Goal: Submit feedback/report problem

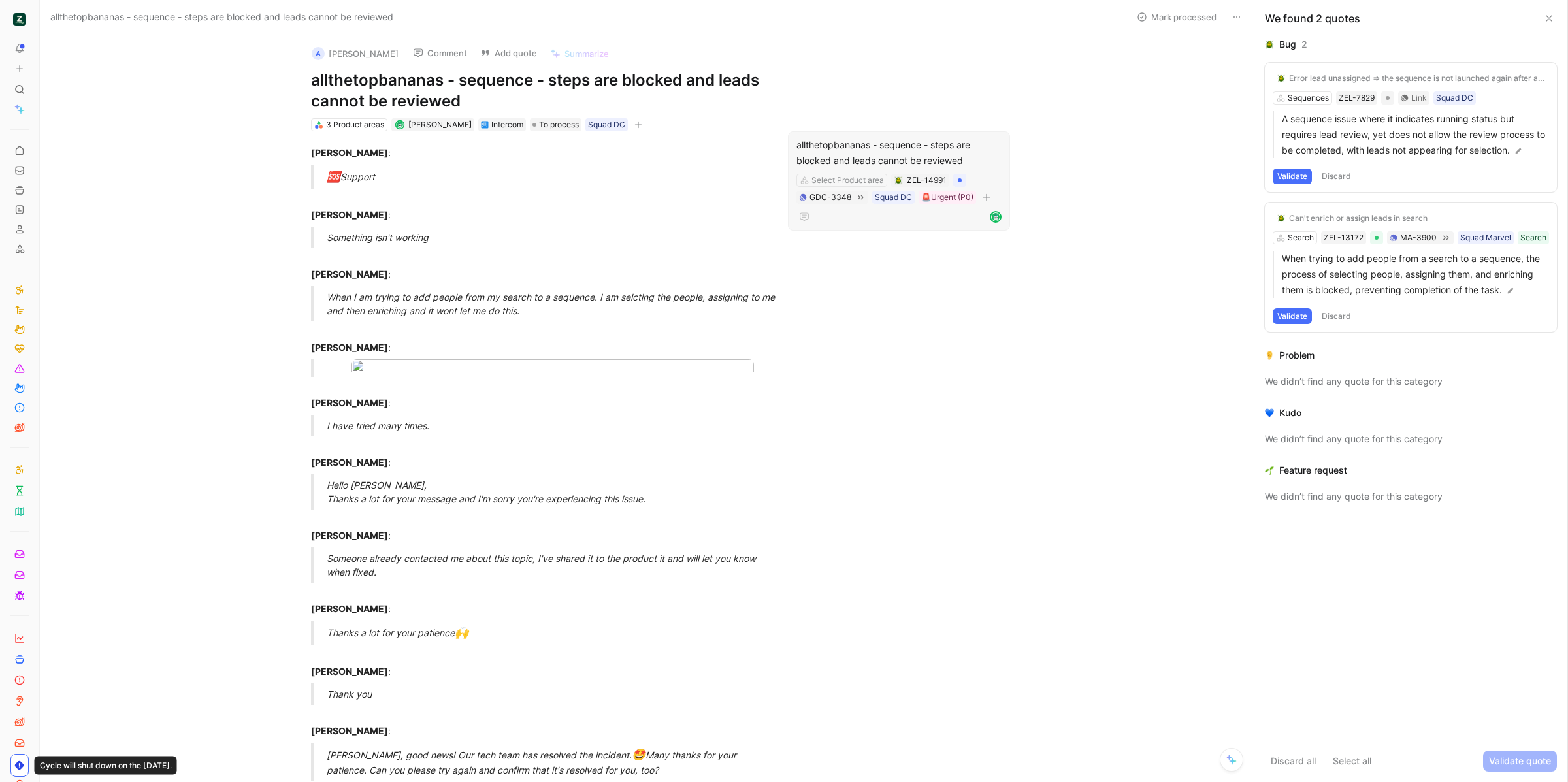
click at [929, 135] on div "allthetopbananas - sequence - steps are blocked and leads cannot be reviewed Se…" at bounding box center [899, 181] width 222 height 100
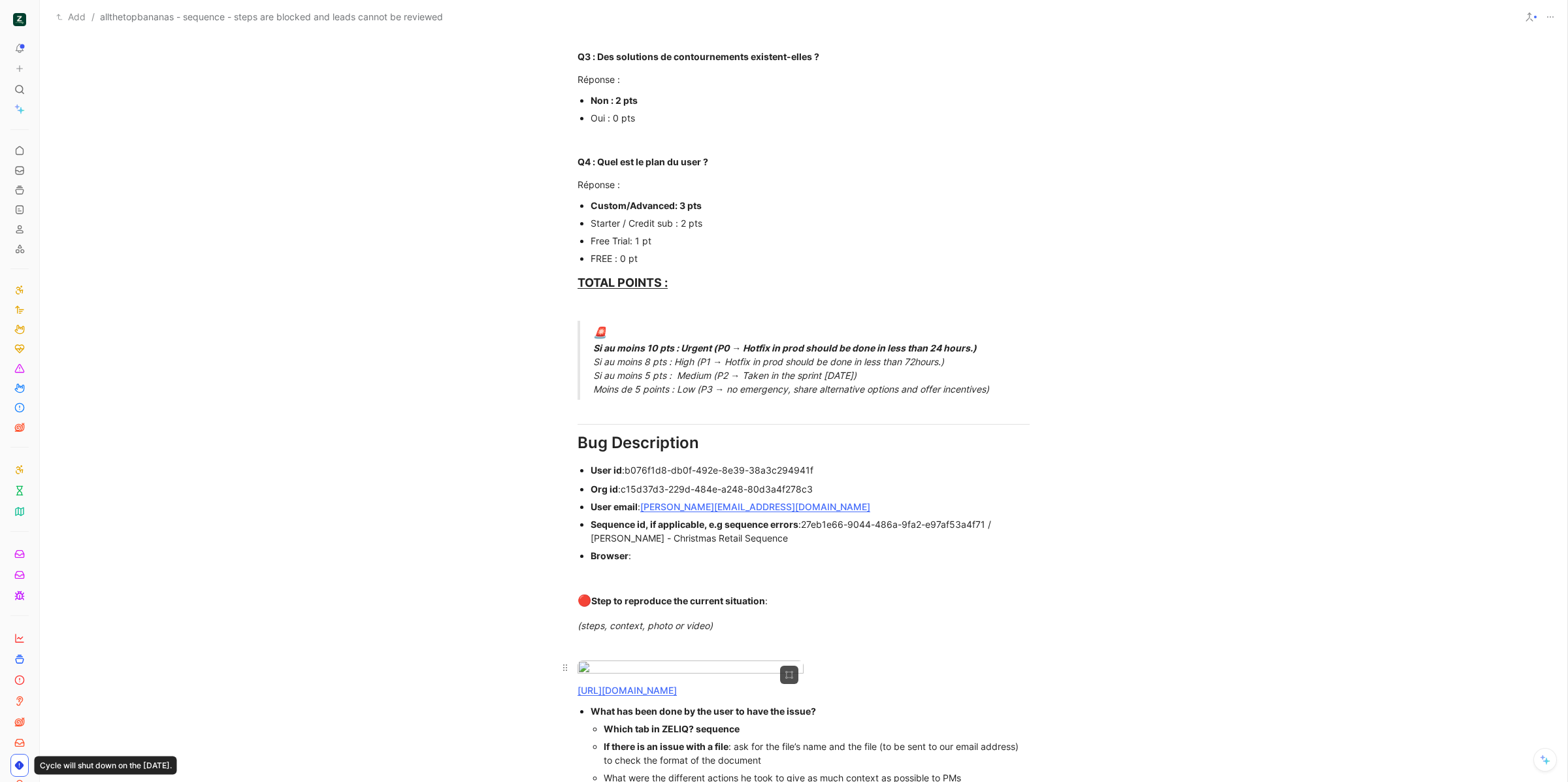
scroll to position [844, 0]
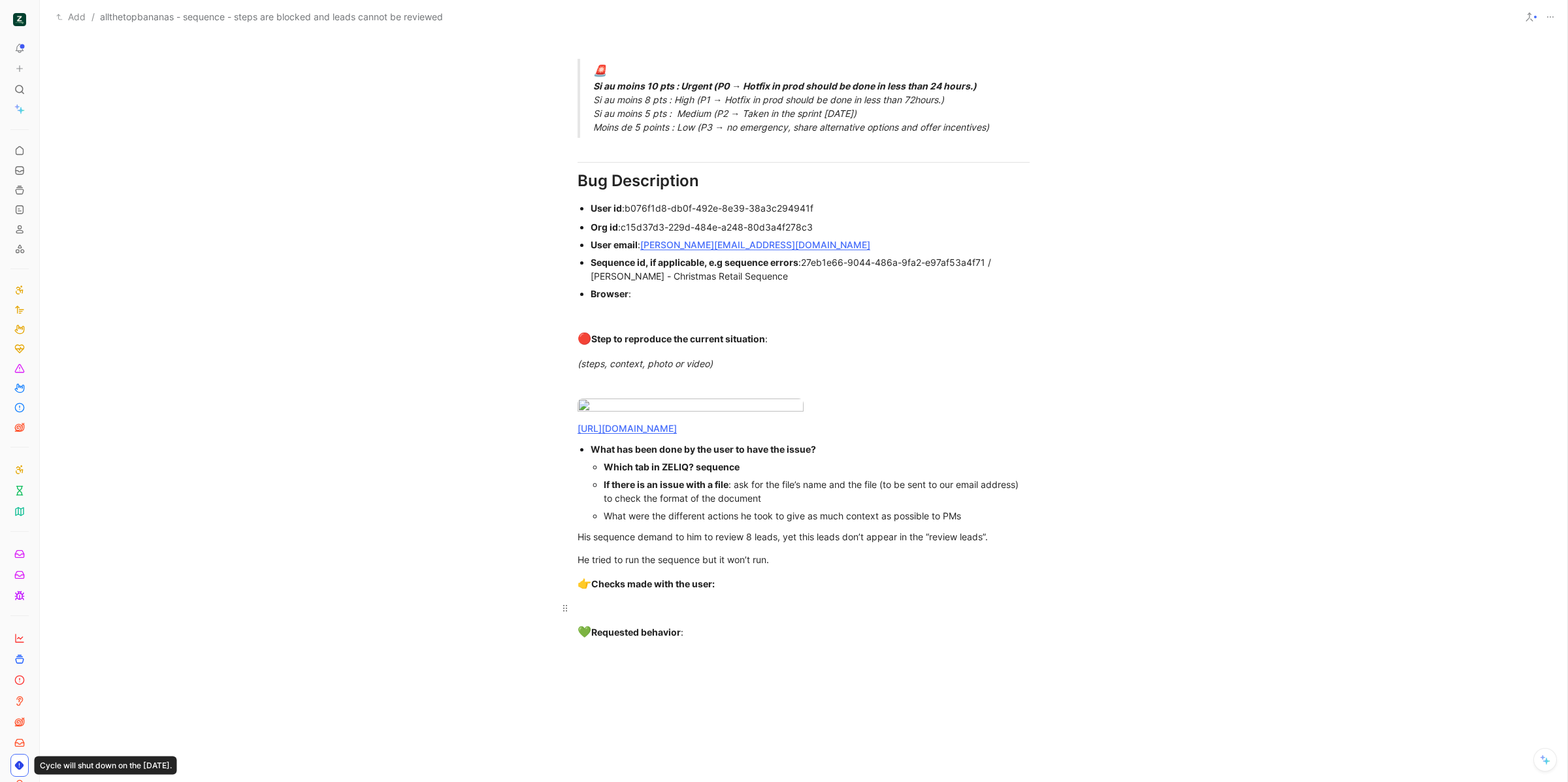
click at [696, 668] on p at bounding box center [803, 657] width 501 height 21
click at [698, 615] on div "To enrich screen reader interactions, please activate Accessibility in Grammarl…" at bounding box center [803, 607] width 452 height 14
click at [666, 636] on u "[URL][DOMAIN_NAME]" at bounding box center [627, 630] width 100 height 11
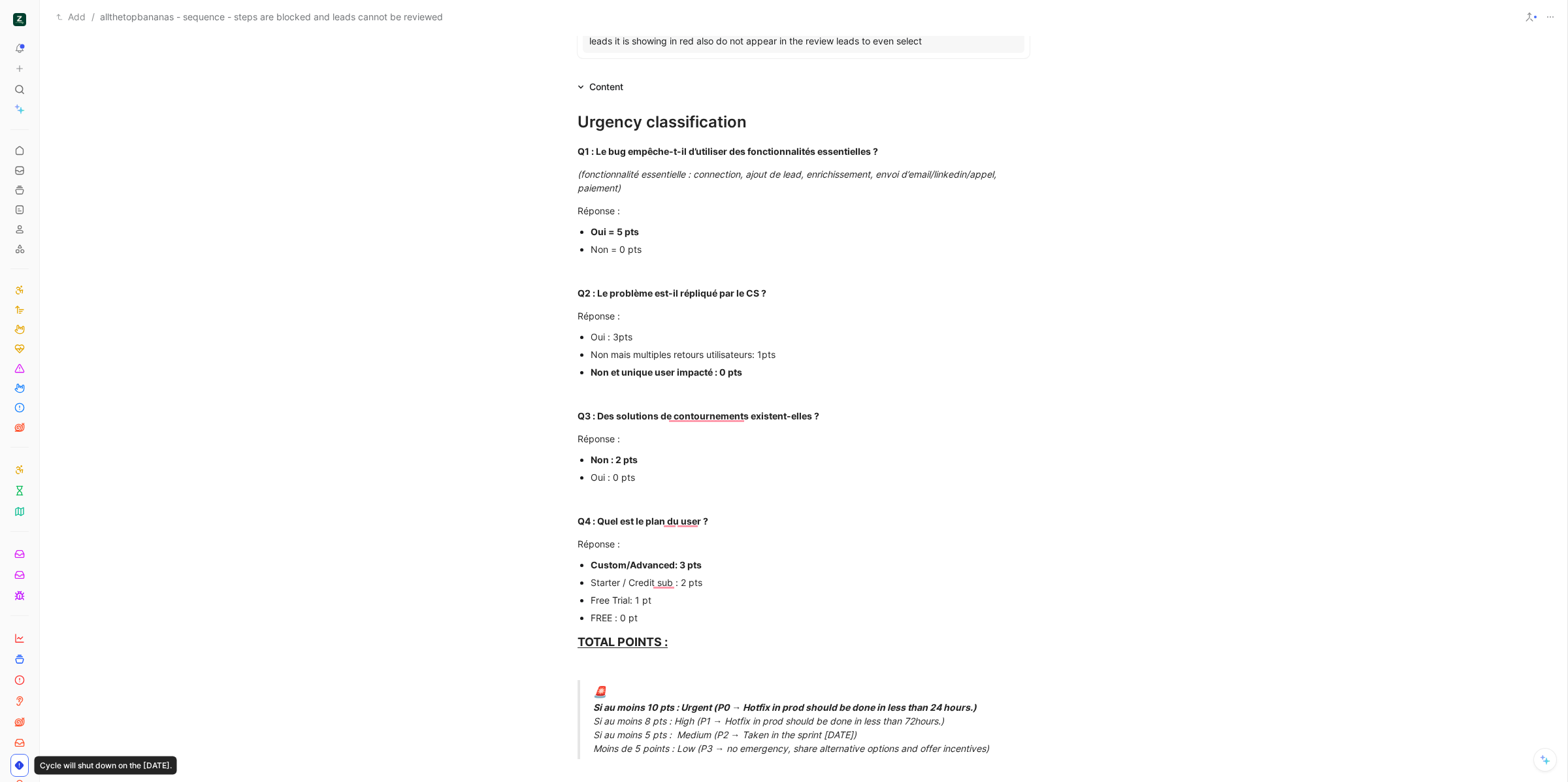
scroll to position [0, 0]
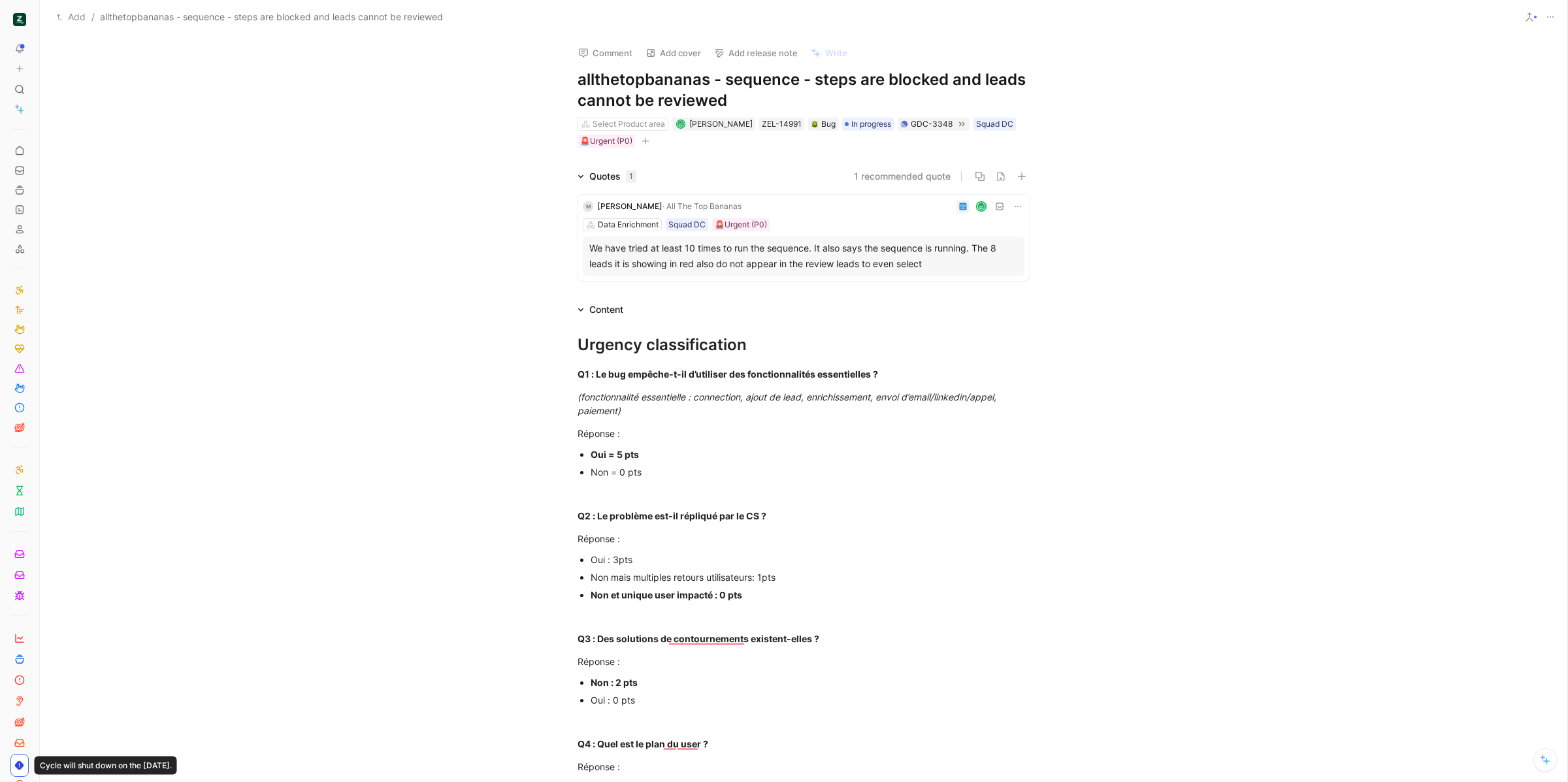
click at [786, 90] on h1 "allthetopbananas - sequence - steps are blocked and leads cannot be reviewed" at bounding box center [803, 90] width 452 height 42
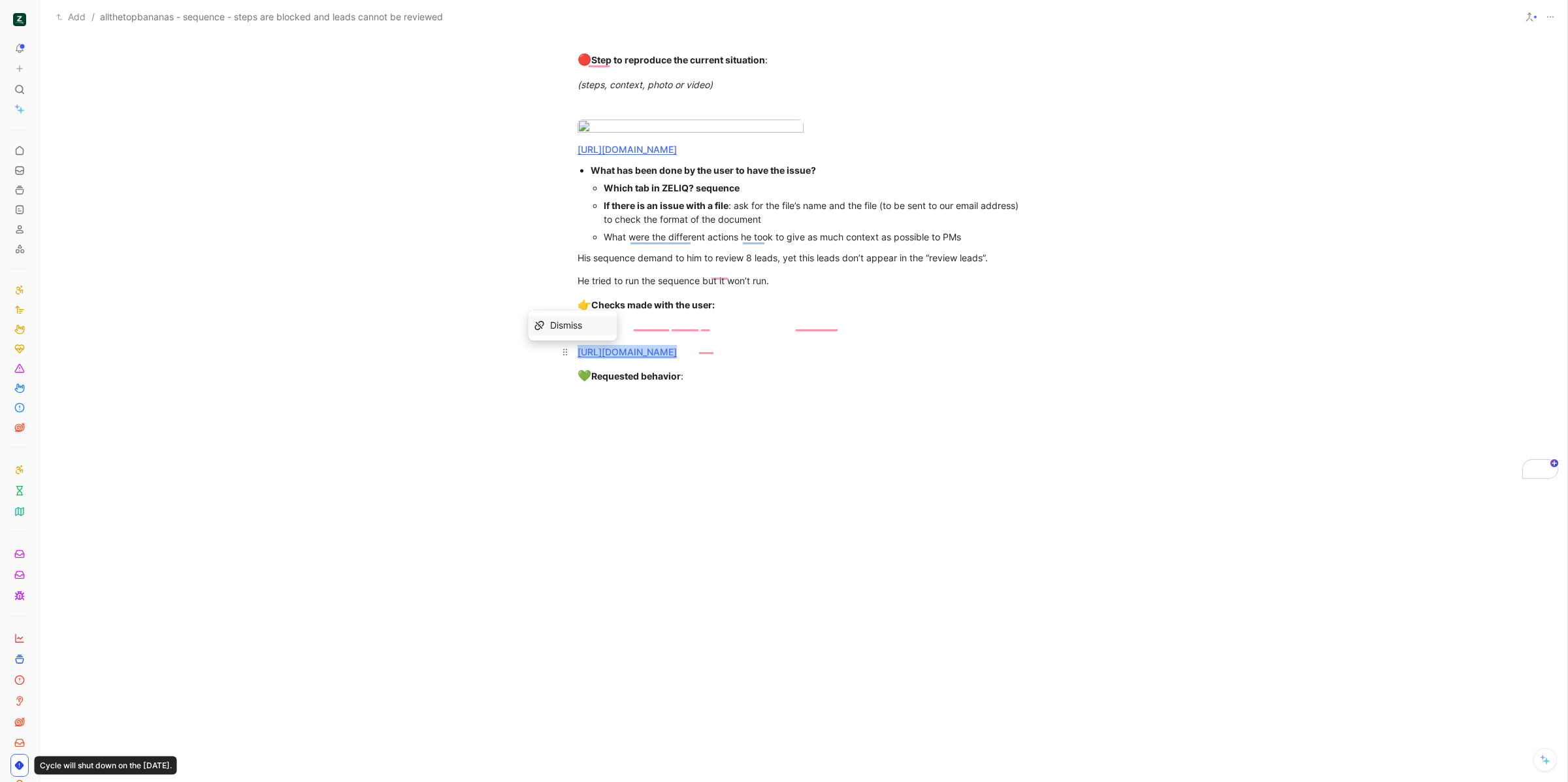
drag, startPoint x: 735, startPoint y: 356, endPoint x: 574, endPoint y: 340, distance: 161.8
copy div "[URL][DOMAIN_NAME]"
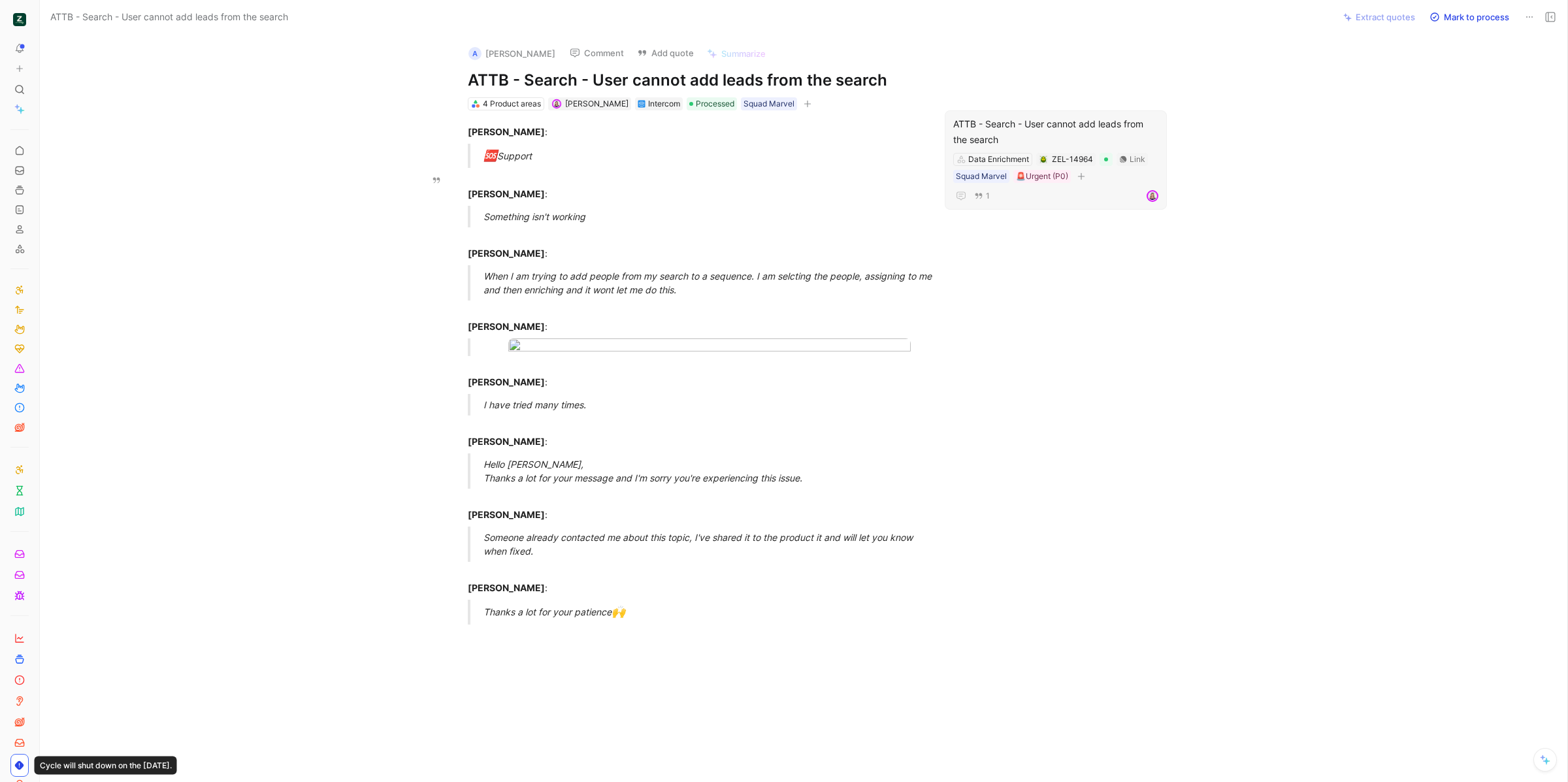
click at [989, 138] on div "ATTB - Search - User cannot add leads from the search" at bounding box center [1055, 132] width 205 height 31
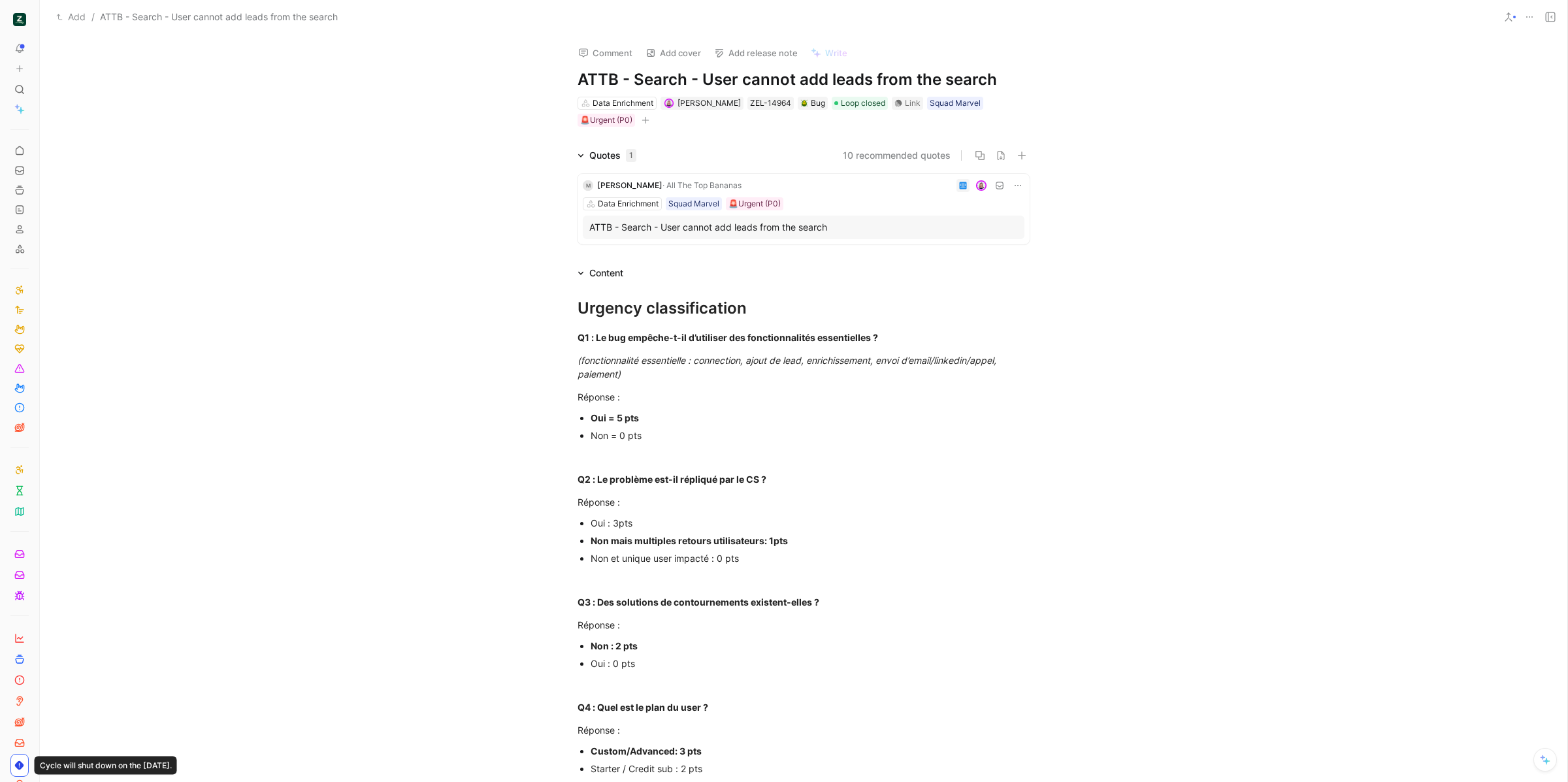
scroll to position [733, 0]
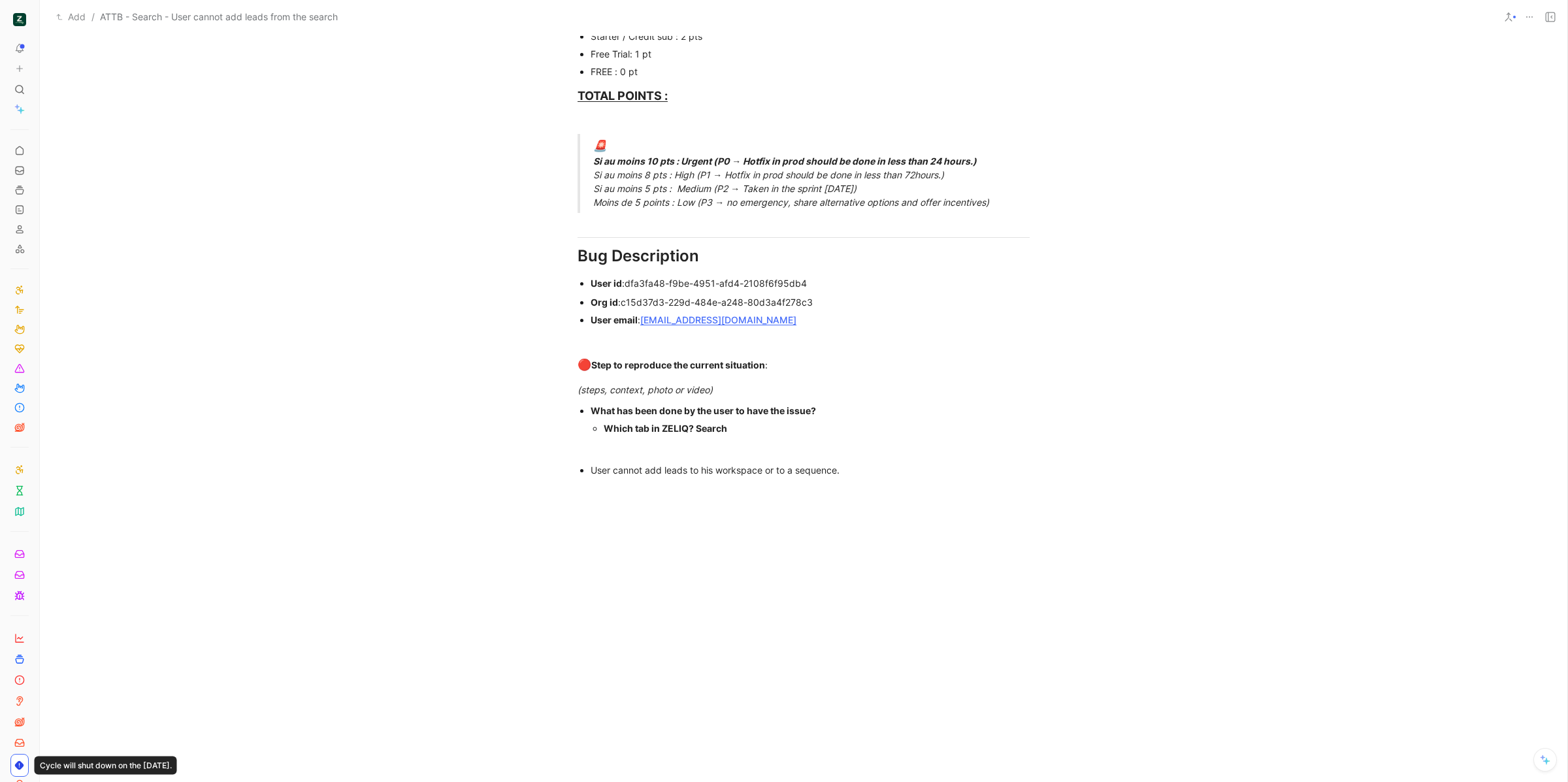
click at [854, 472] on div "User cannot add leads to his workspace or to a sequence." at bounding box center [809, 470] width 439 height 14
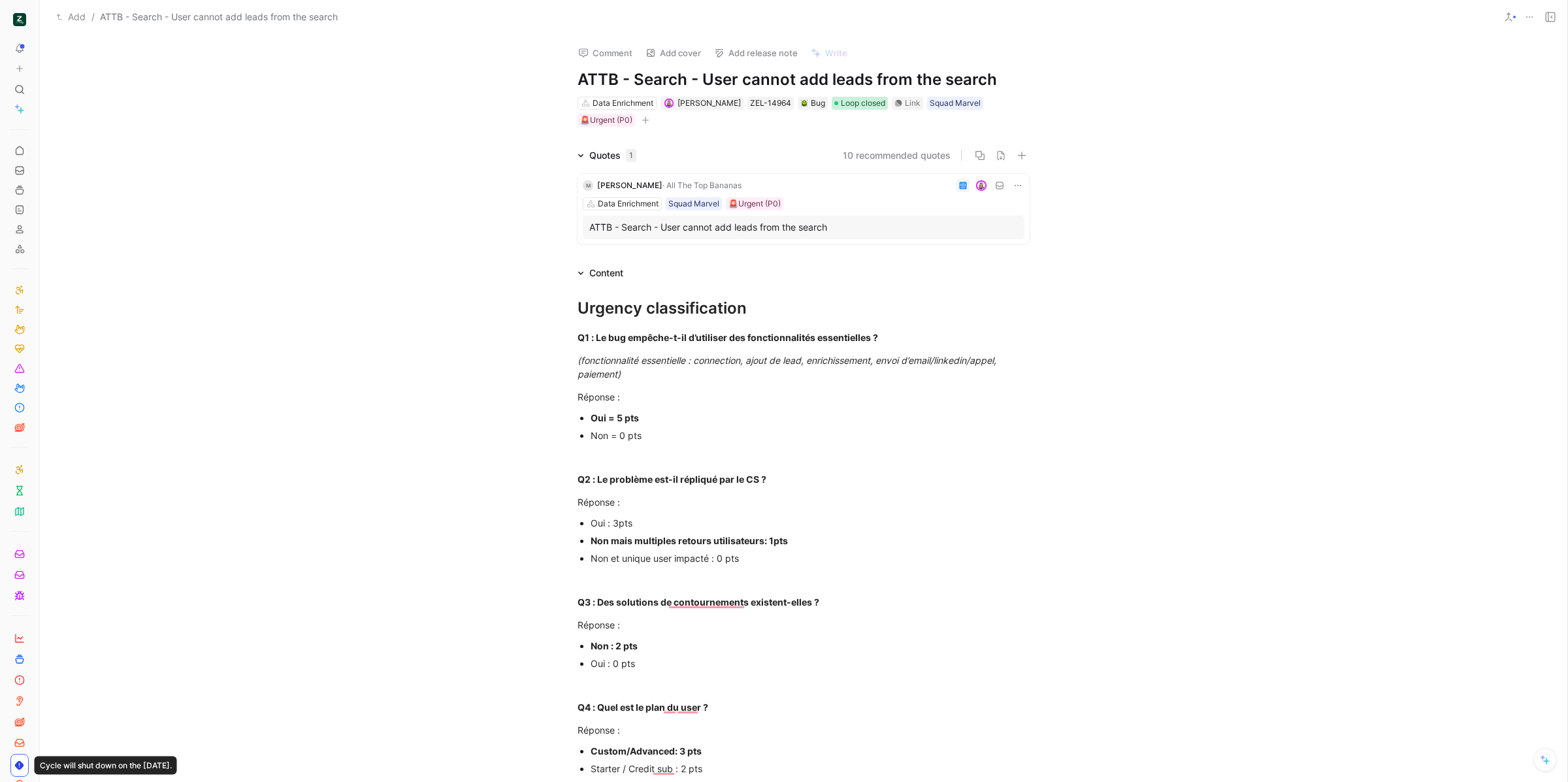
click at [859, 97] on span "Loop closed" at bounding box center [863, 103] width 44 height 13
click at [873, 197] on span "In progress" at bounding box center [864, 191] width 49 height 11
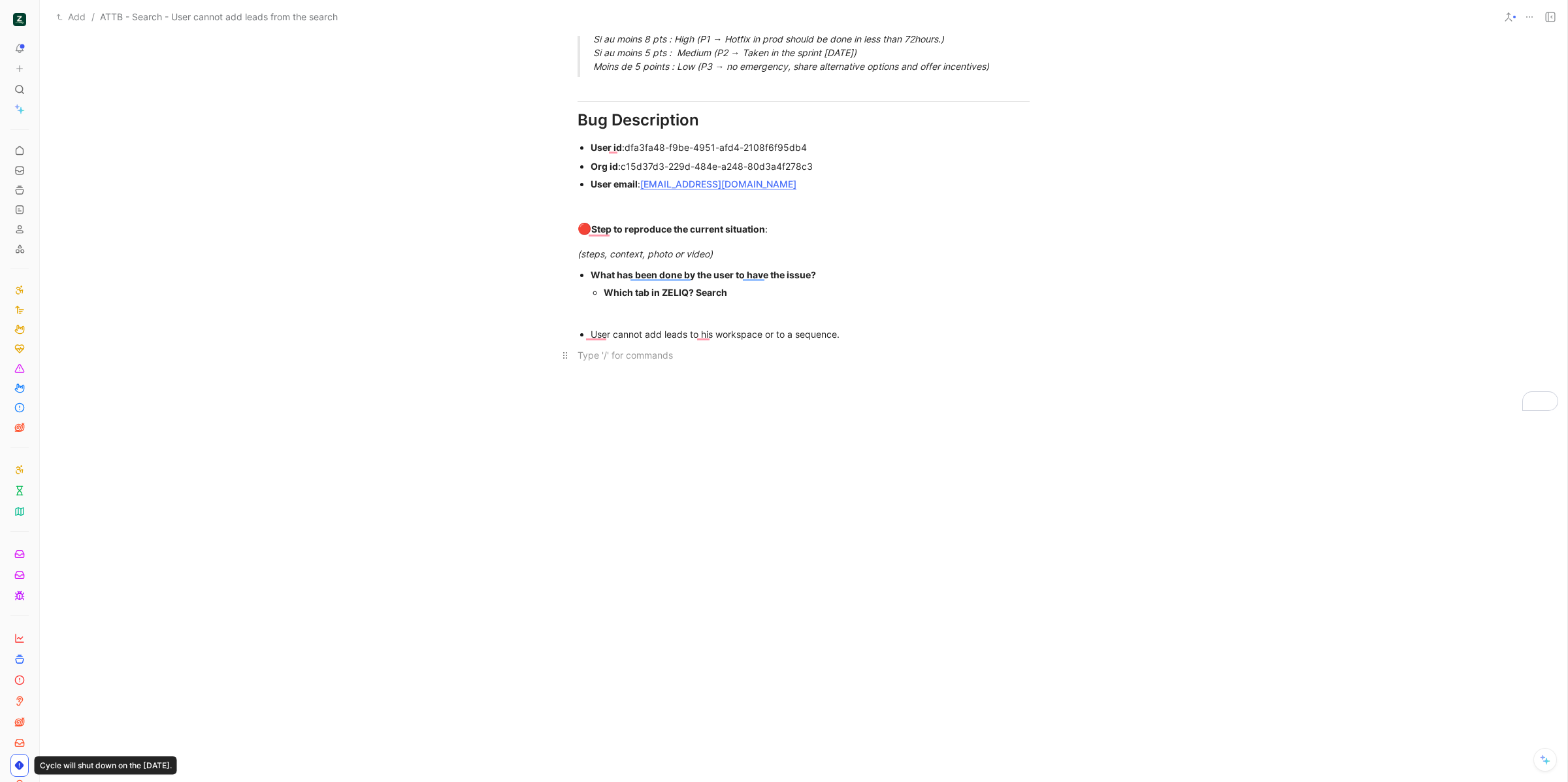
click at [729, 356] on p "To enrich screen reader interactions, please activate Accessibility in Grammarl…" at bounding box center [803, 355] width 501 height 21
paste div "To enrich screen reader interactions, please activate Accessibility in Grammarl…"
click at [860, 330] on div "User cannot add leads to his workspace or to a sequence." at bounding box center [809, 334] width 439 height 14
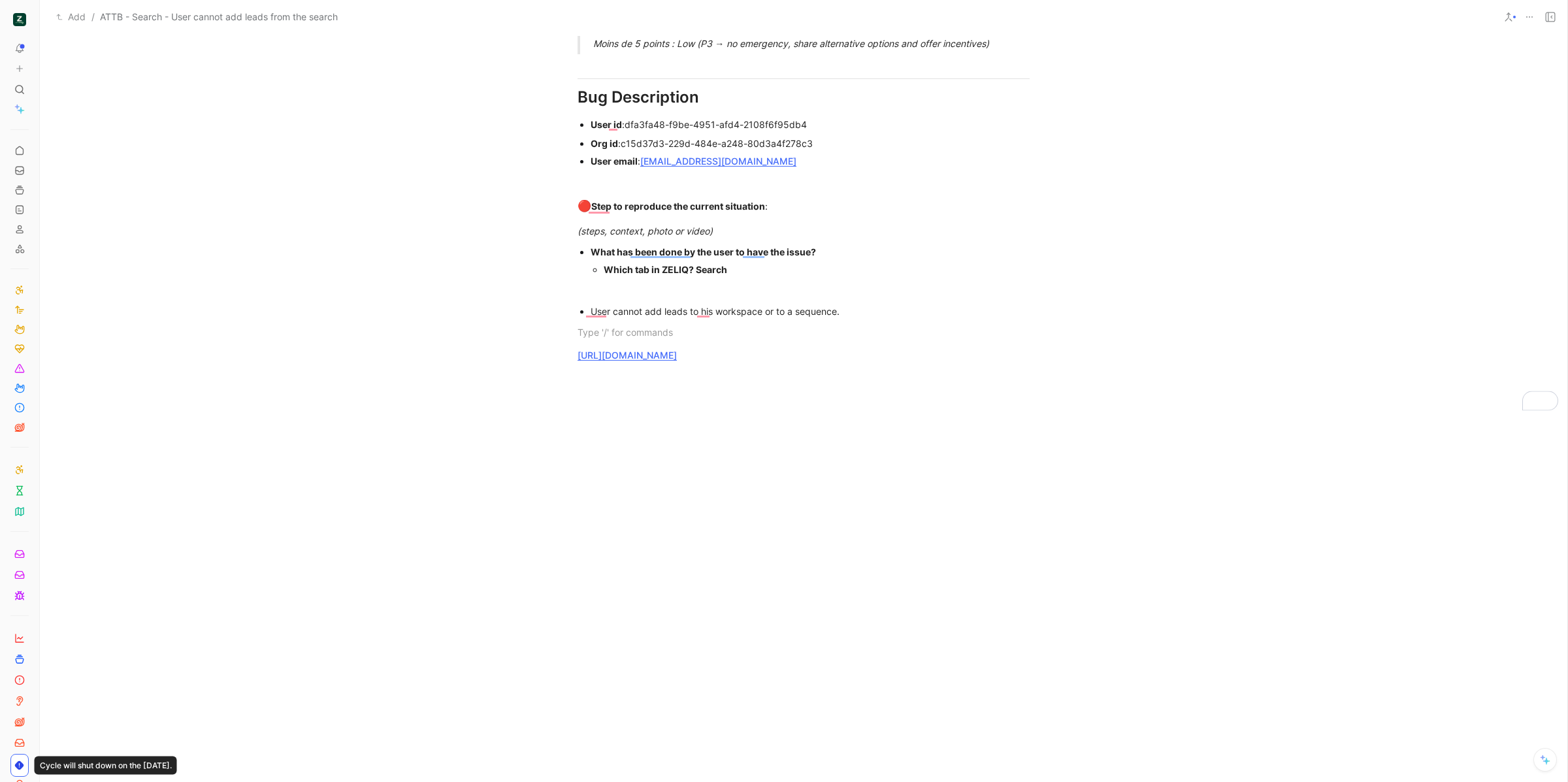
scroll to position [0, 0]
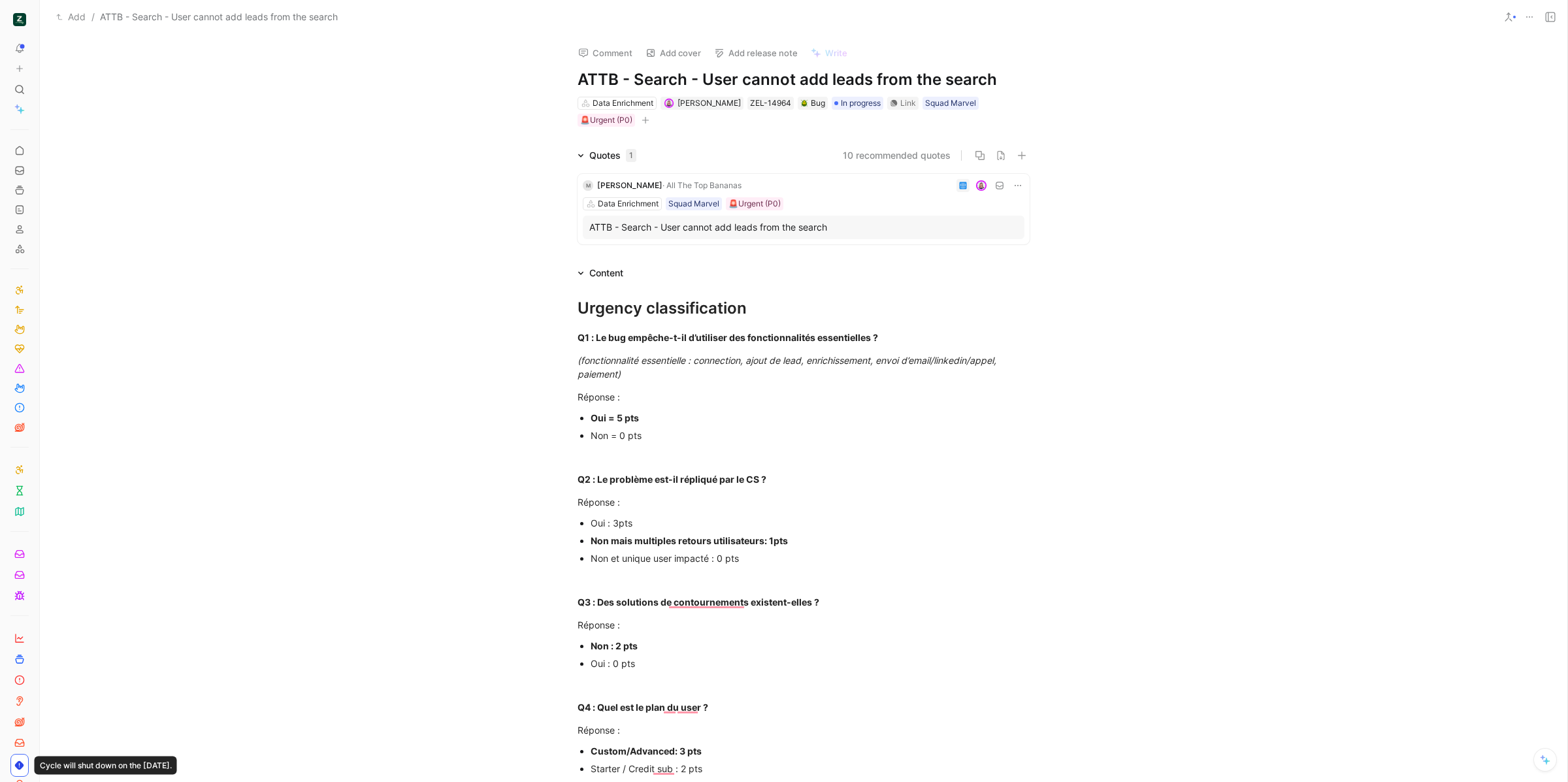
click at [1547, 17] on icon at bounding box center [1550, 16] width 11 height 11
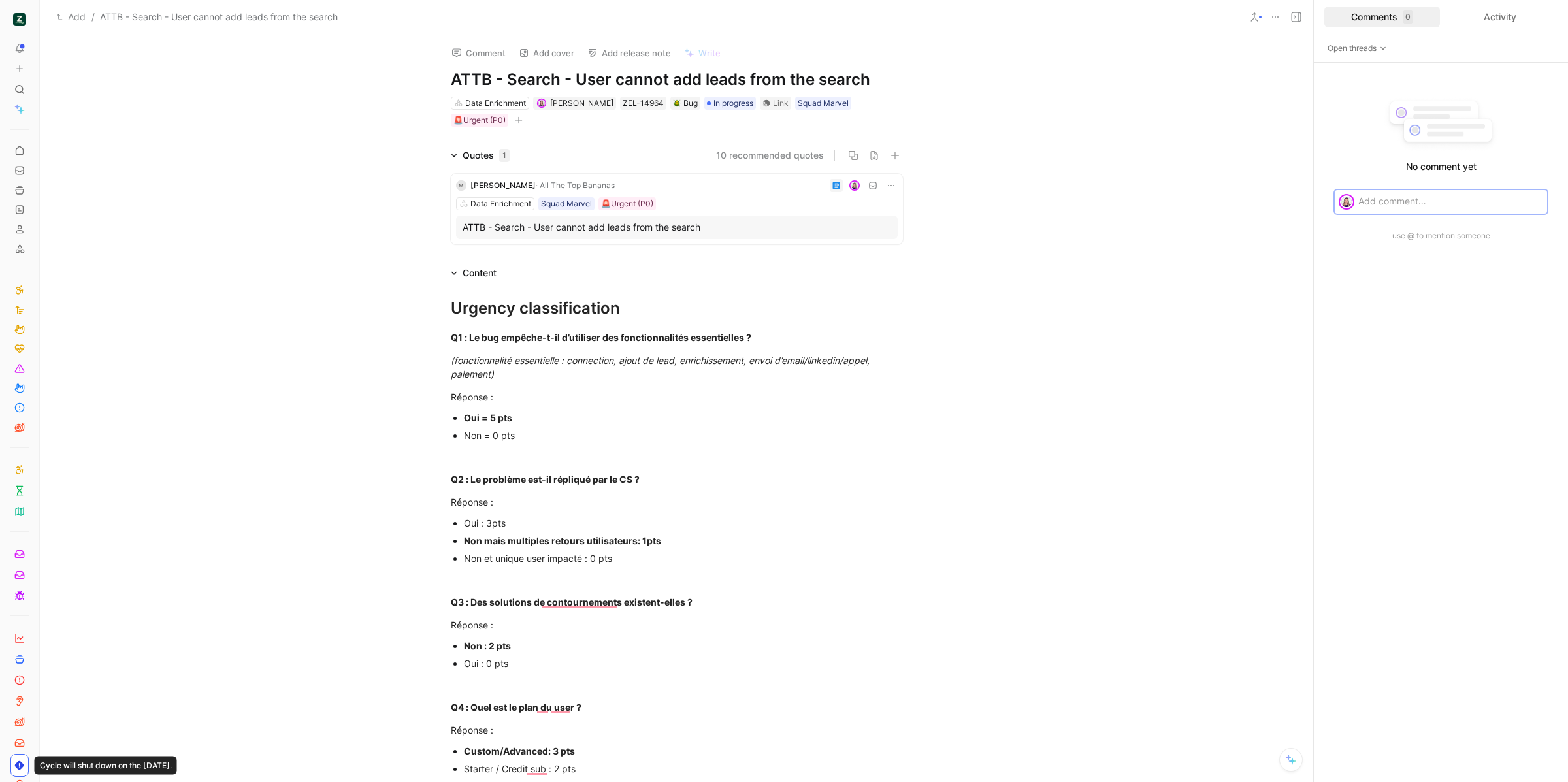
click at [1426, 207] on p at bounding box center [1450, 201] width 185 height 14
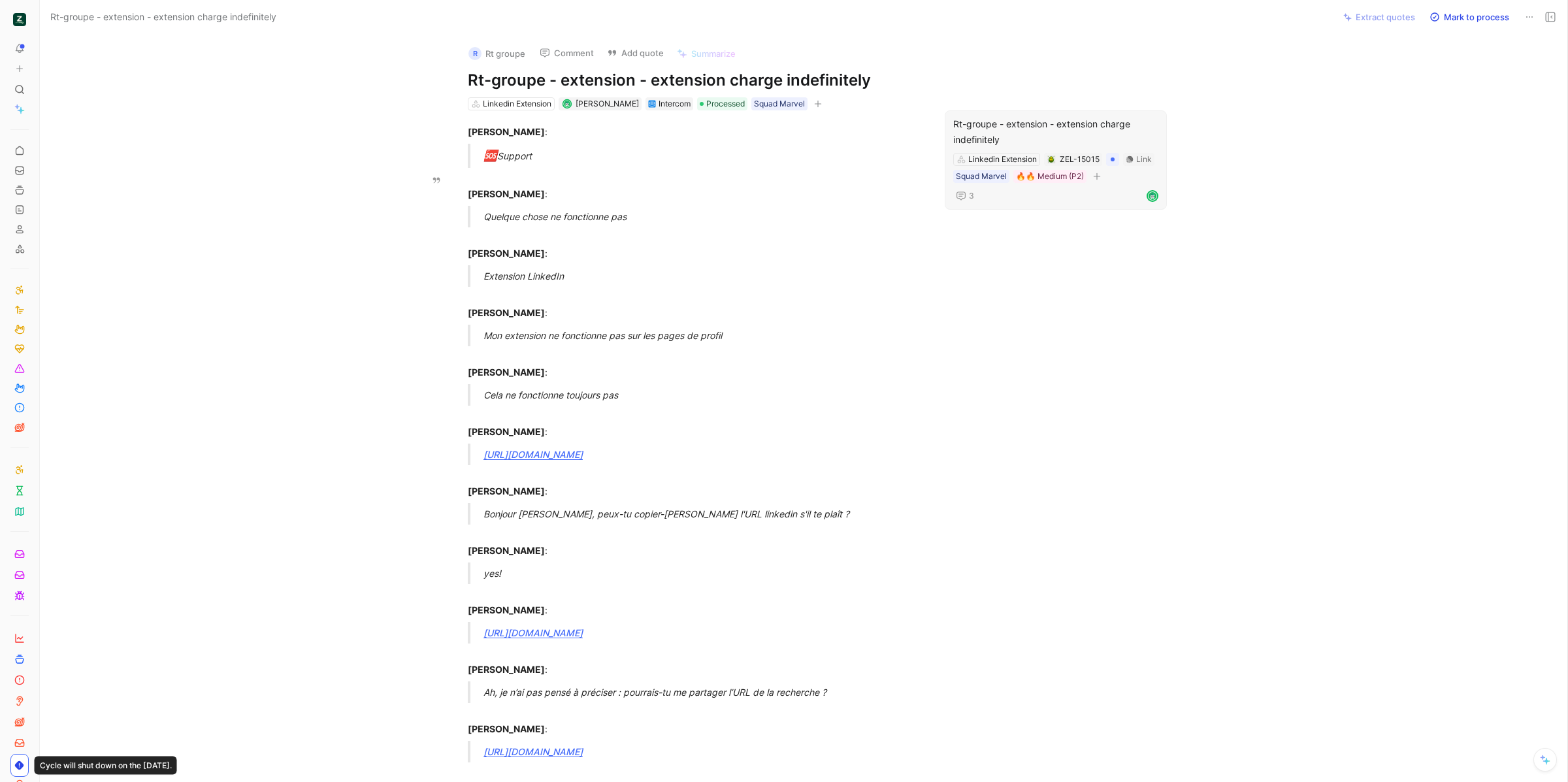
click at [1077, 133] on div "Rt-groupe - extension - extension charge indefinitely" at bounding box center [1055, 132] width 205 height 31
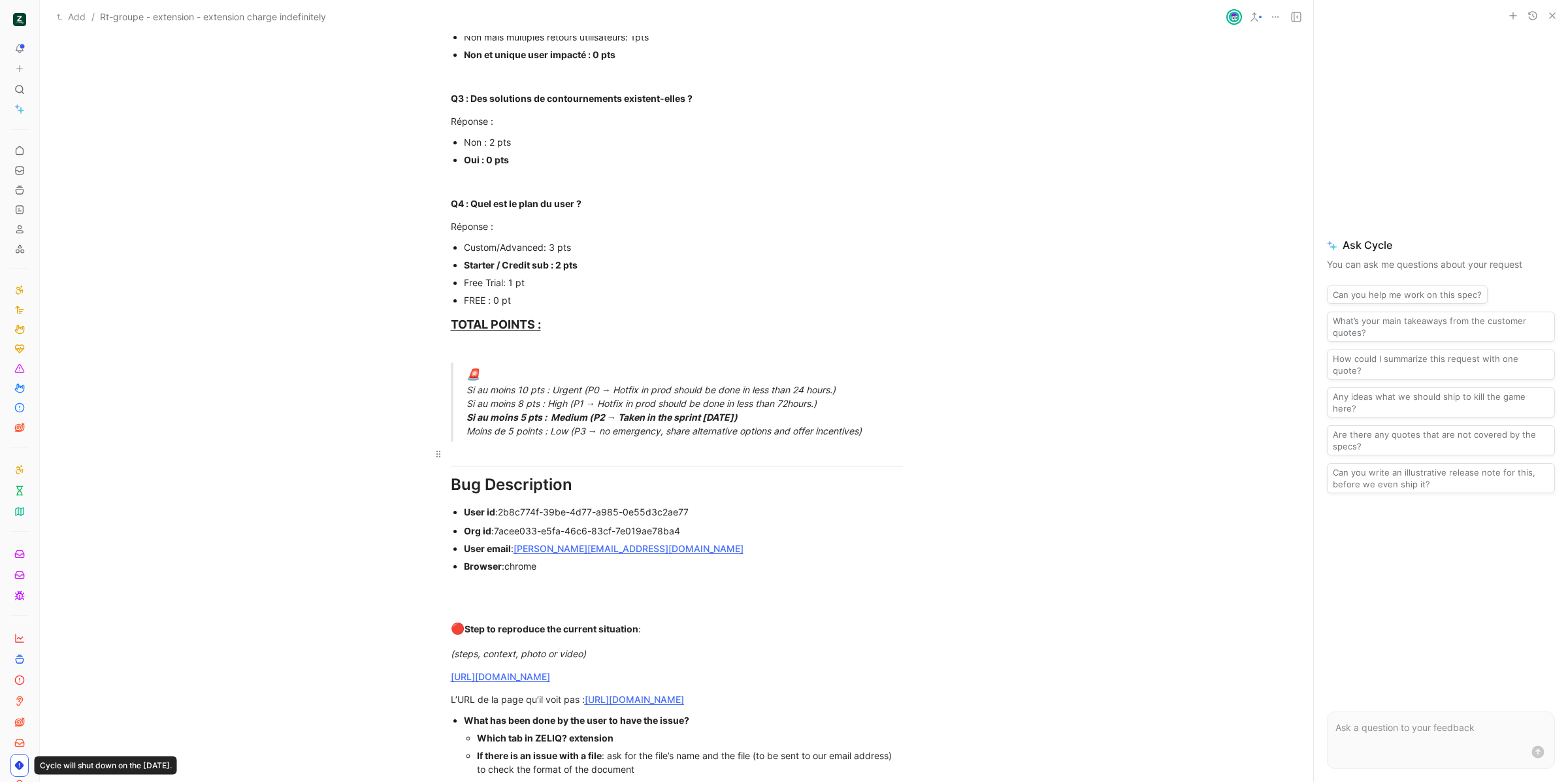
scroll to position [764, 0]
